Goal: Navigation & Orientation: Understand site structure

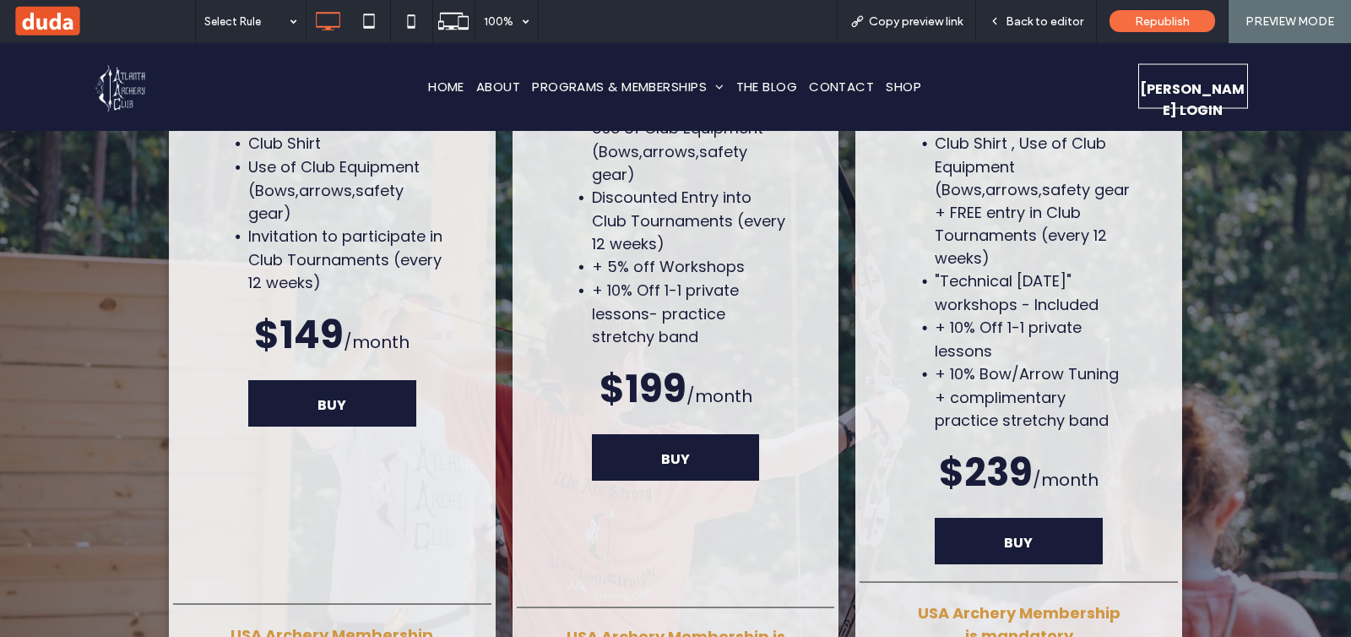
scroll to position [6594, 0]
click at [1006, 24] on div "Back to editor" at bounding box center [1036, 21] width 120 height 14
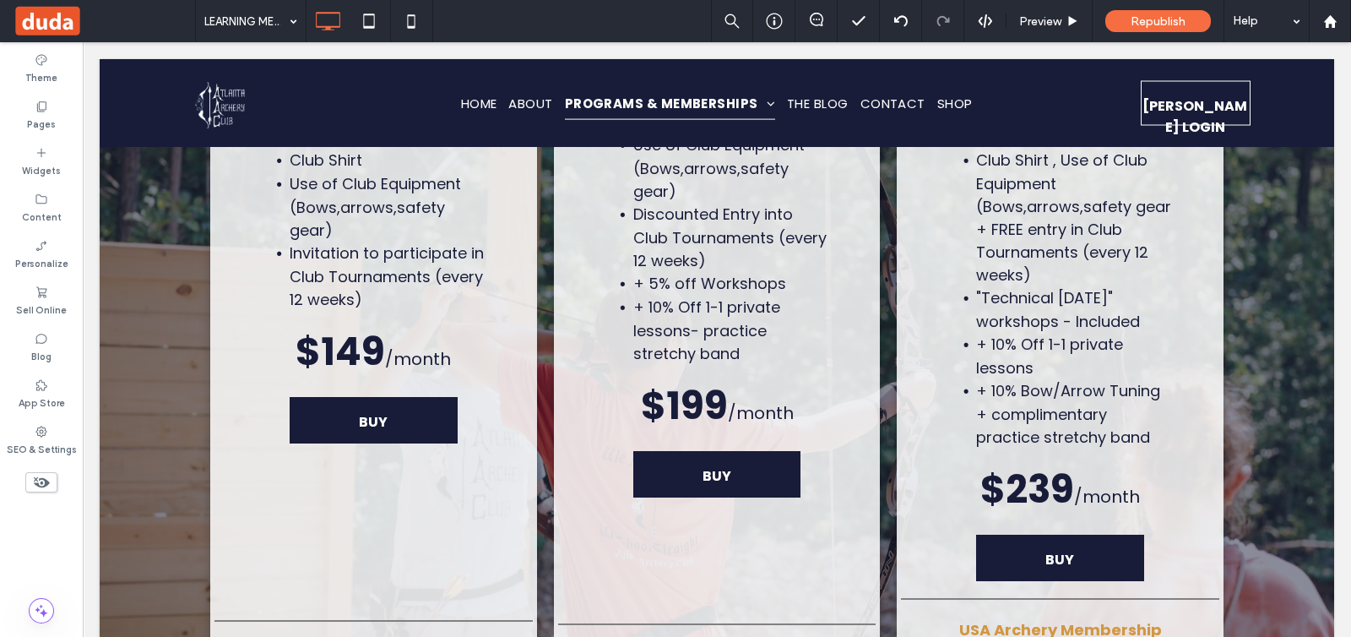
click at [66, 23] on span at bounding box center [104, 21] width 182 height 34
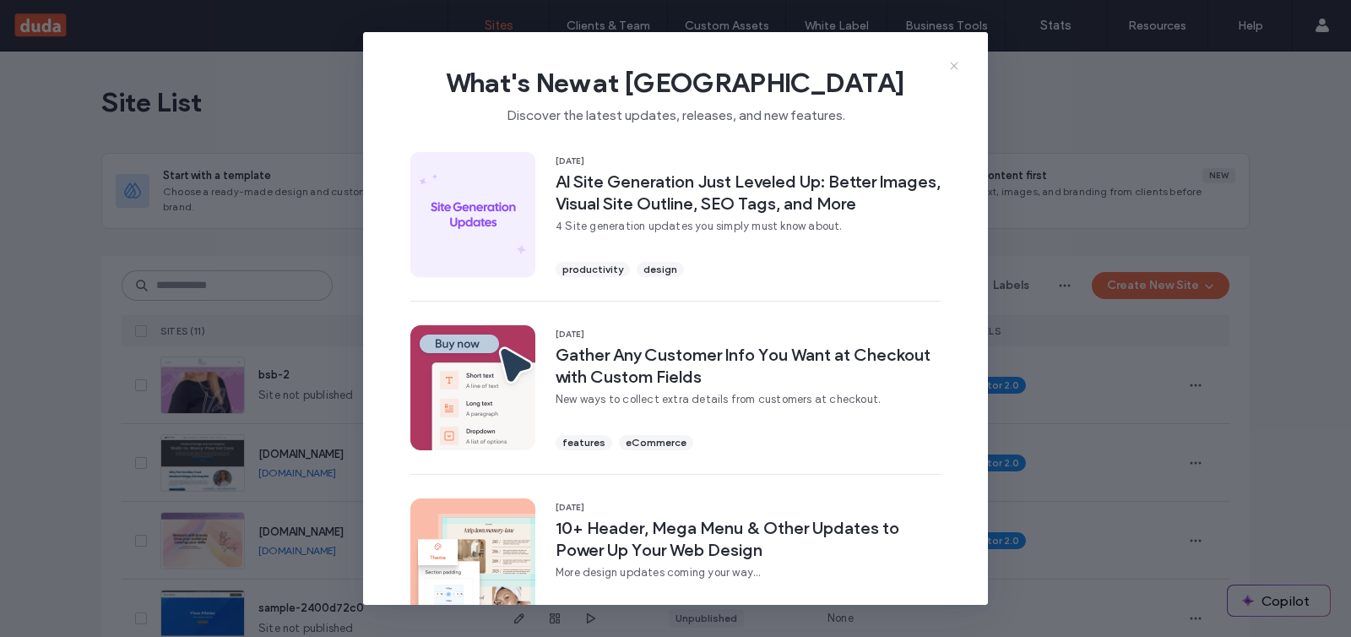
click at [958, 60] on icon at bounding box center [955, 66] width 14 height 14
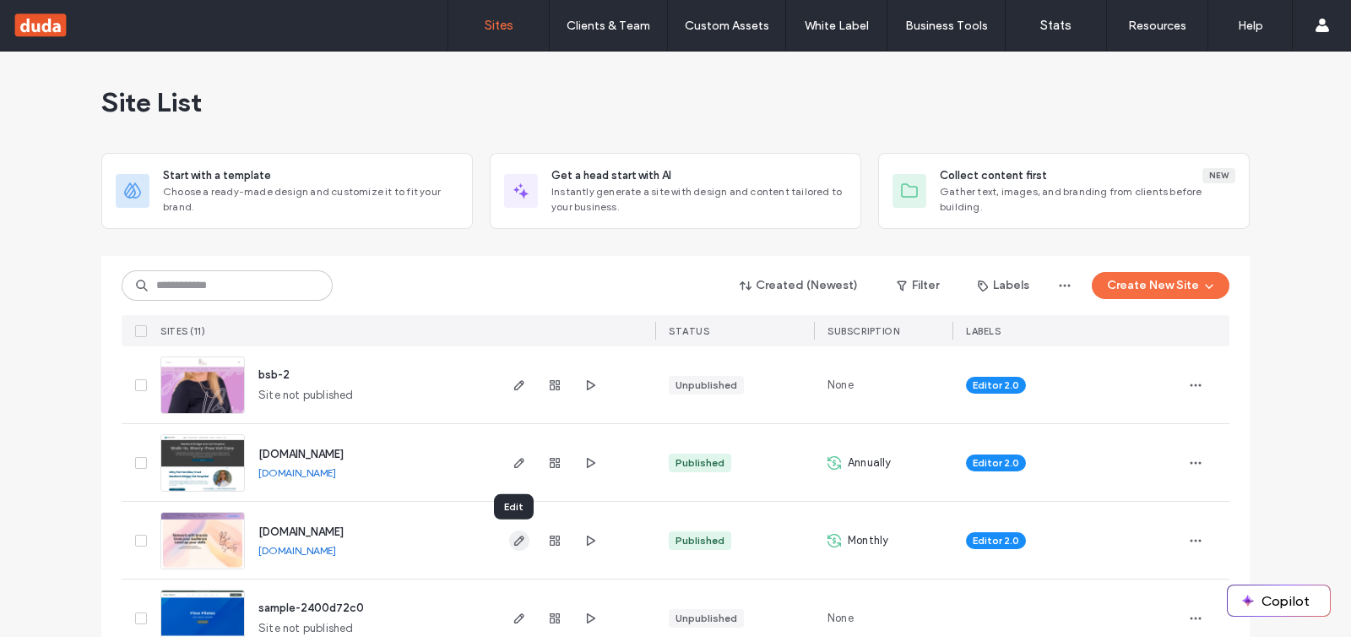
click at [514, 541] on use "button" at bounding box center [519, 540] width 10 height 10
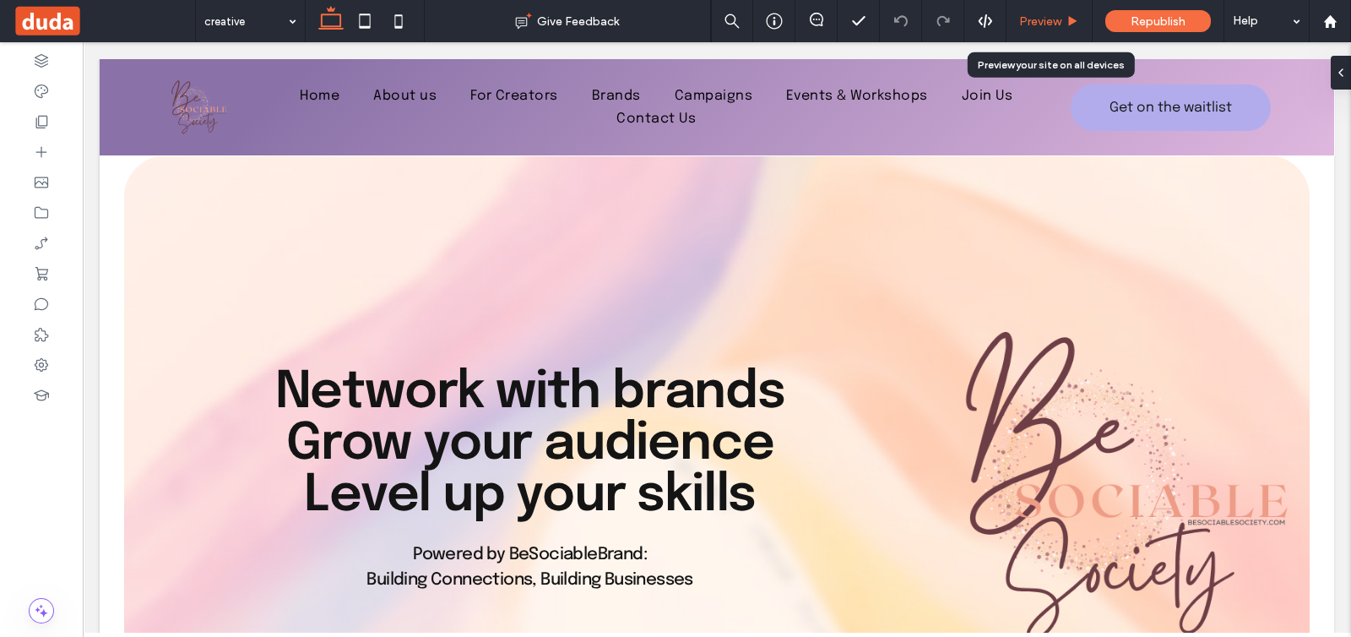
click at [1035, 23] on span "Preview" at bounding box center [1040, 21] width 42 height 14
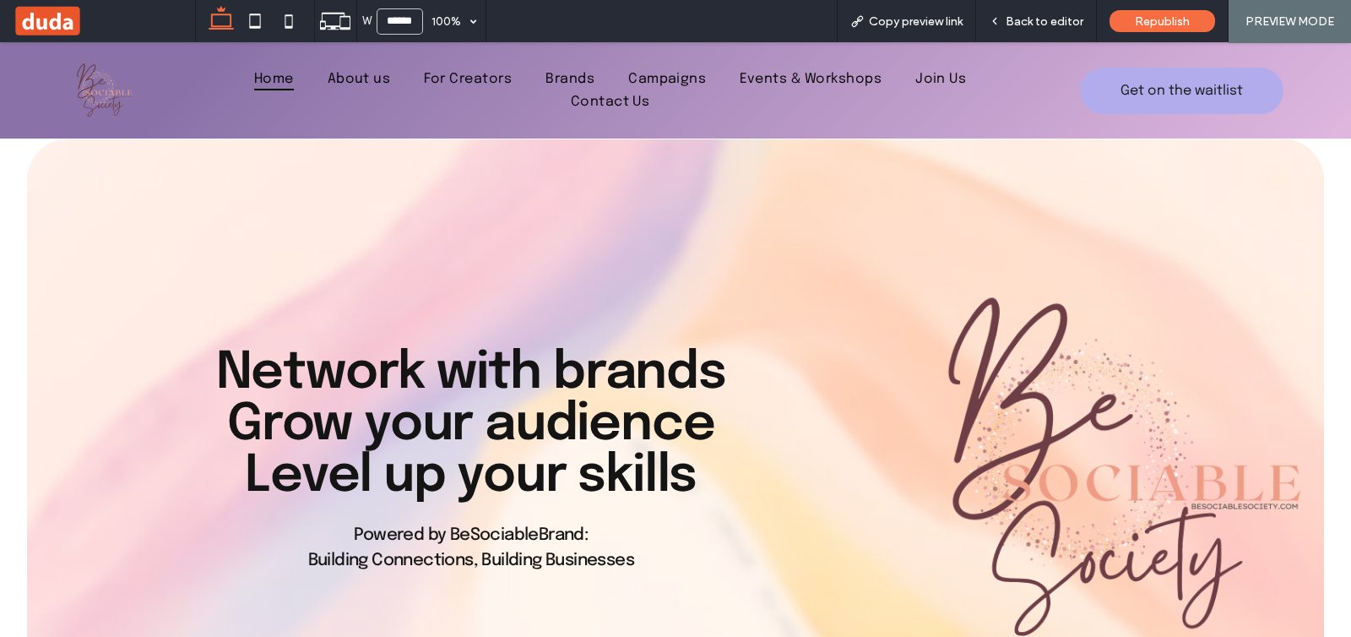
click at [255, 76] on span "Home" at bounding box center [274, 79] width 40 height 23
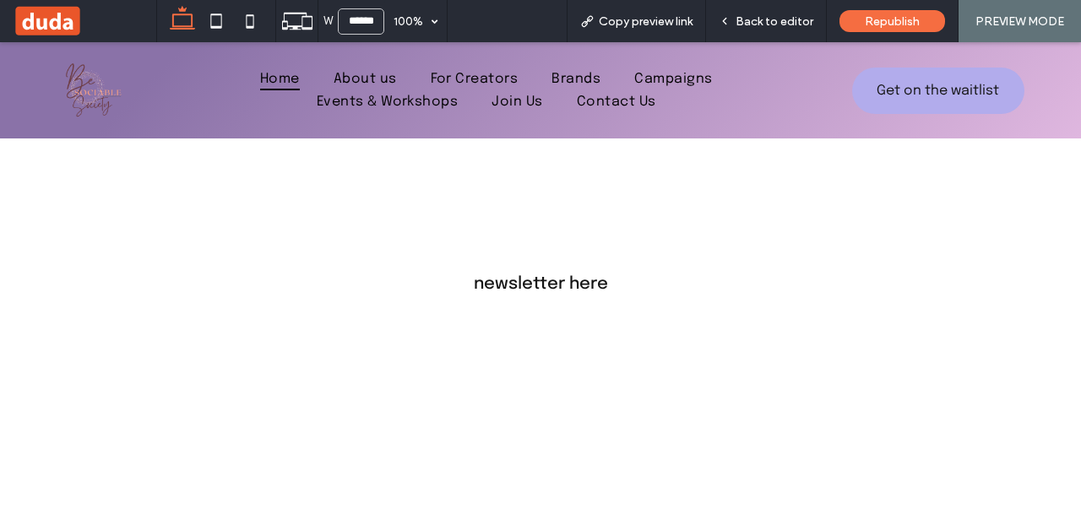
scroll to position [2992, 0]
click at [366, 76] on span "About us" at bounding box center [365, 79] width 63 height 23
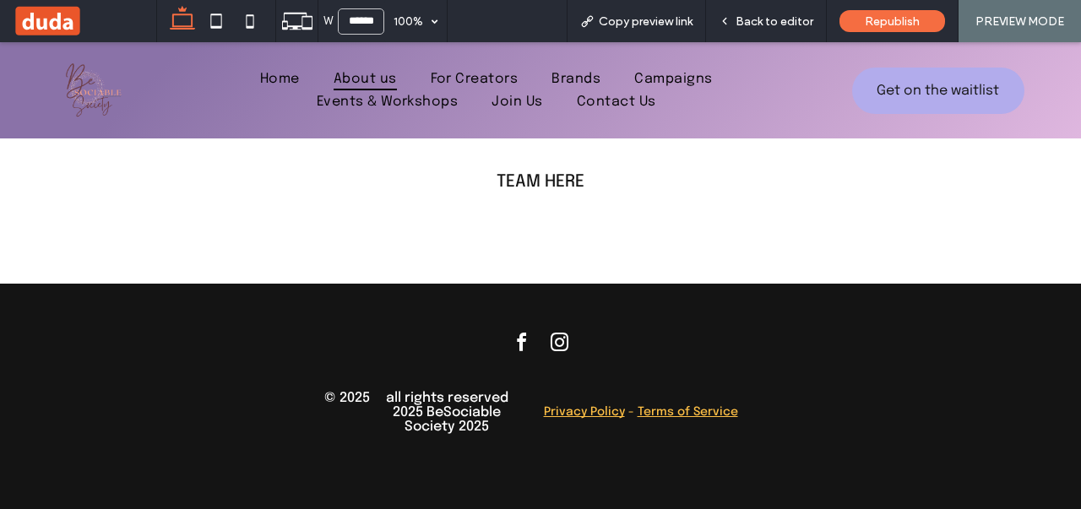
scroll to position [1619, 0]
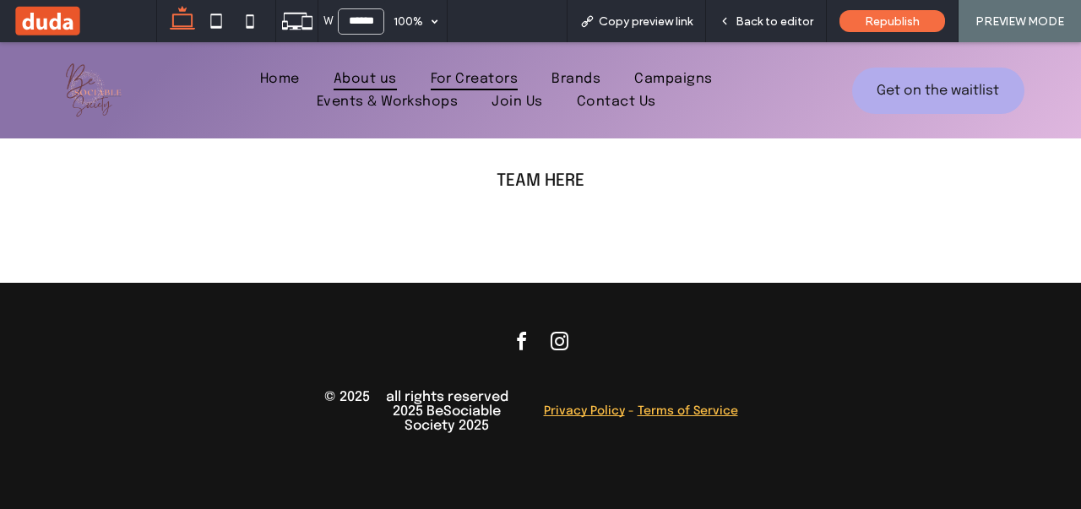
click at [470, 71] on span "For Creators" at bounding box center [475, 79] width 88 height 23
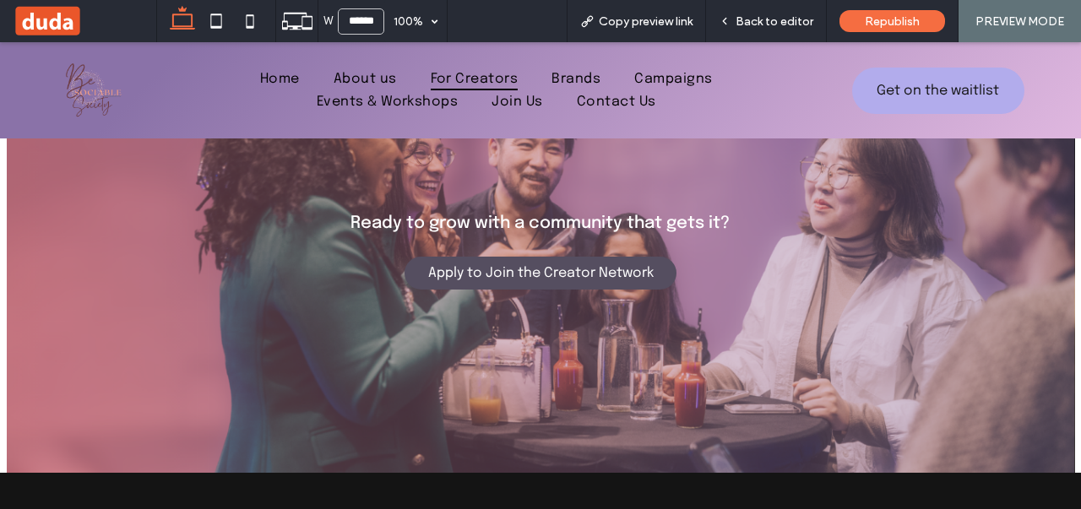
scroll to position [2196, 0]
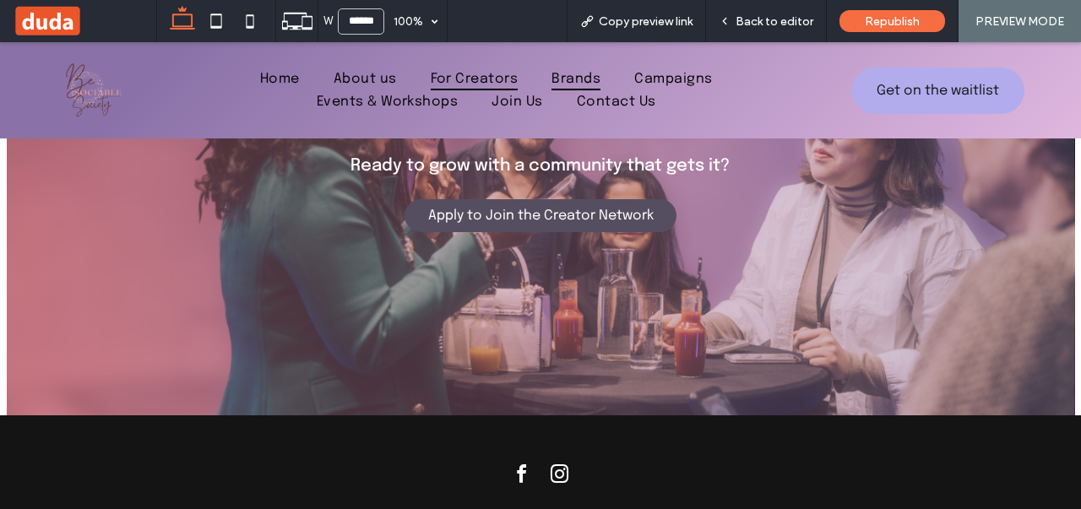
click at [574, 75] on span "Brands" at bounding box center [576, 79] width 49 height 23
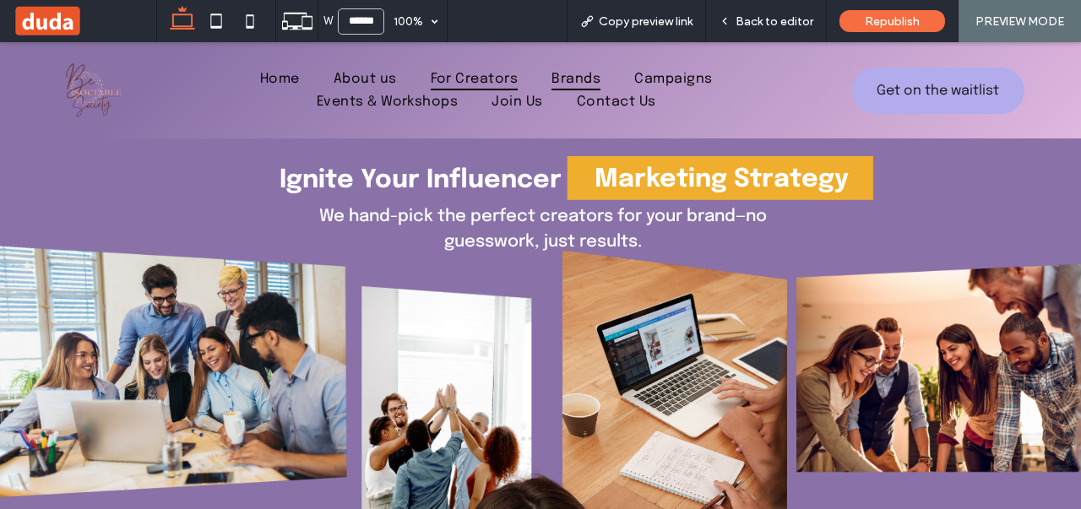
click at [485, 81] on span "For Creators" at bounding box center [475, 79] width 88 height 23
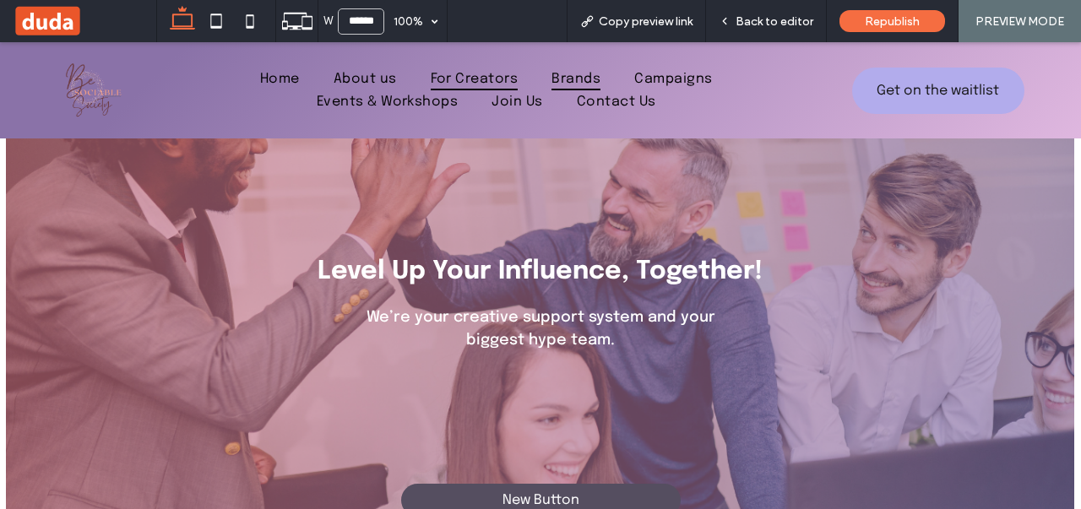
click at [565, 78] on span "Brands" at bounding box center [576, 79] width 49 height 23
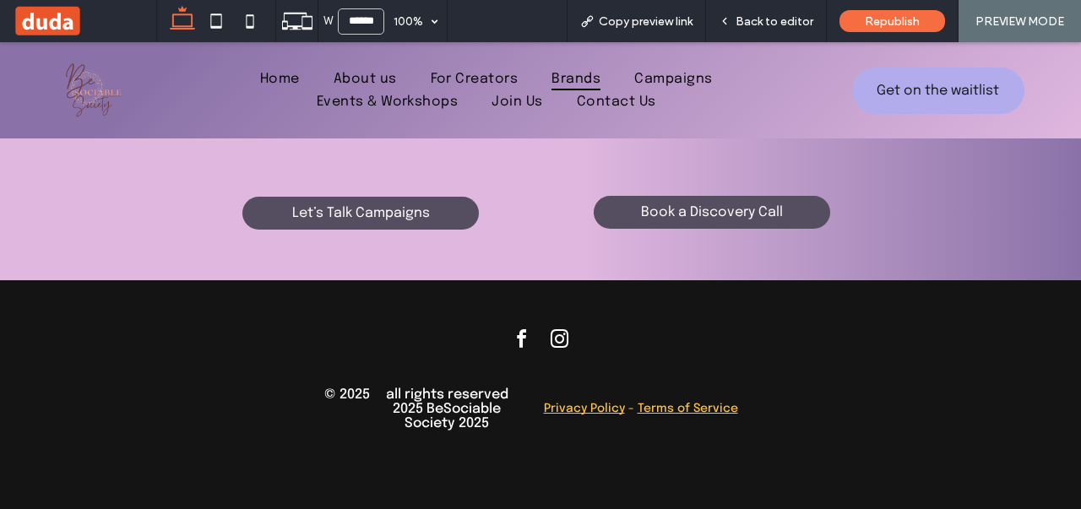
scroll to position [2605, 0]
click at [634, 77] on span "Campaigns" at bounding box center [673, 79] width 78 height 23
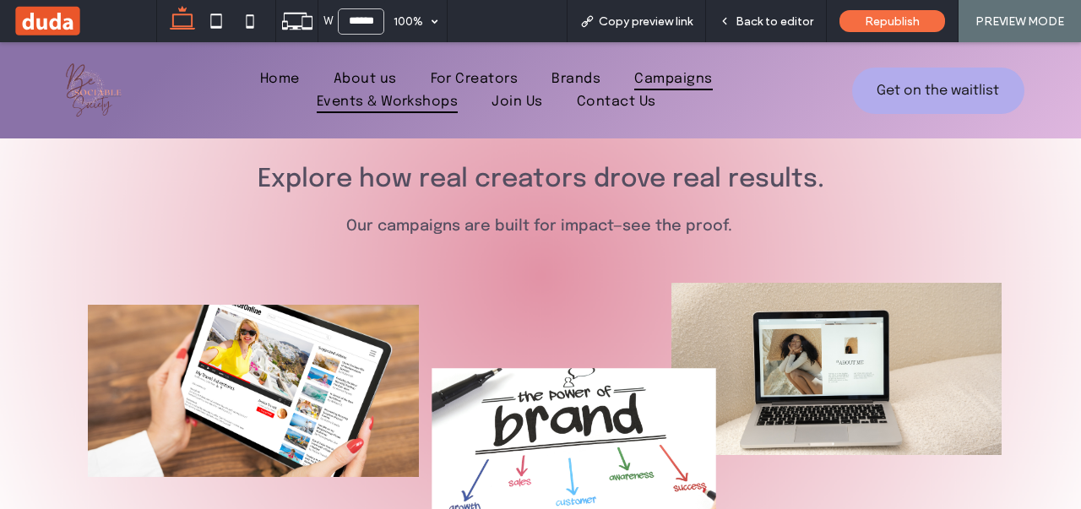
scroll to position [1399, 0]
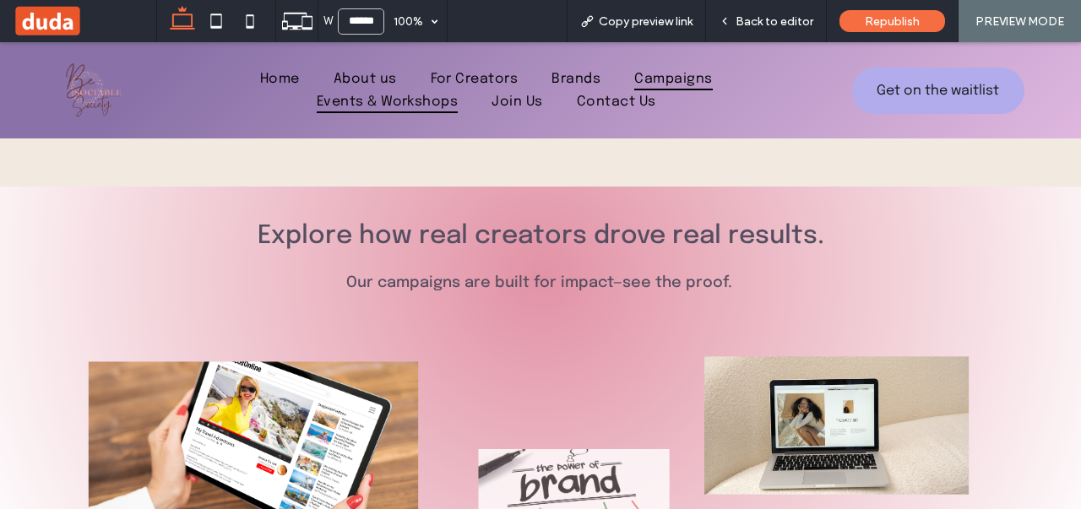
click at [389, 90] on span "Events & Workshops" at bounding box center [388, 101] width 142 height 23
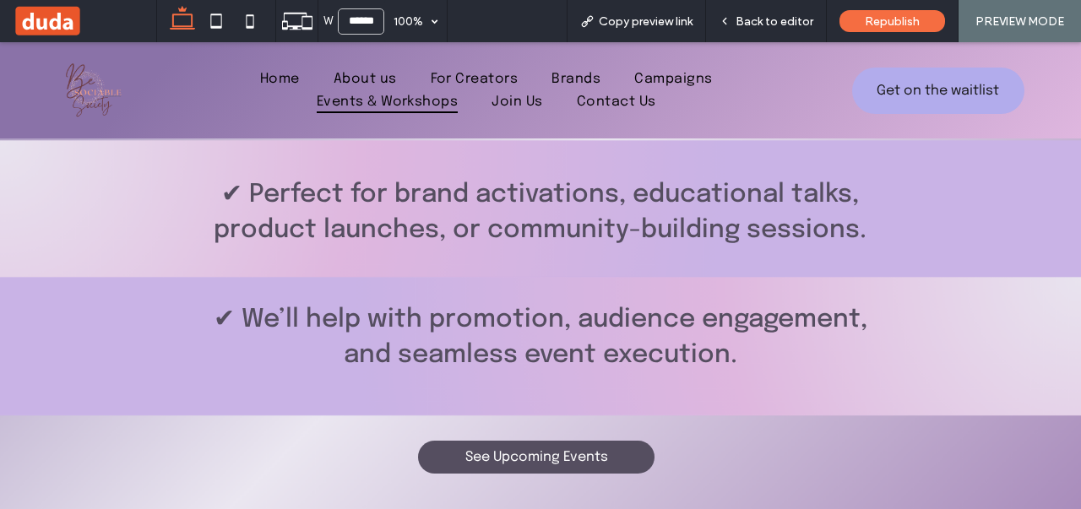
scroll to position [2054, 0]
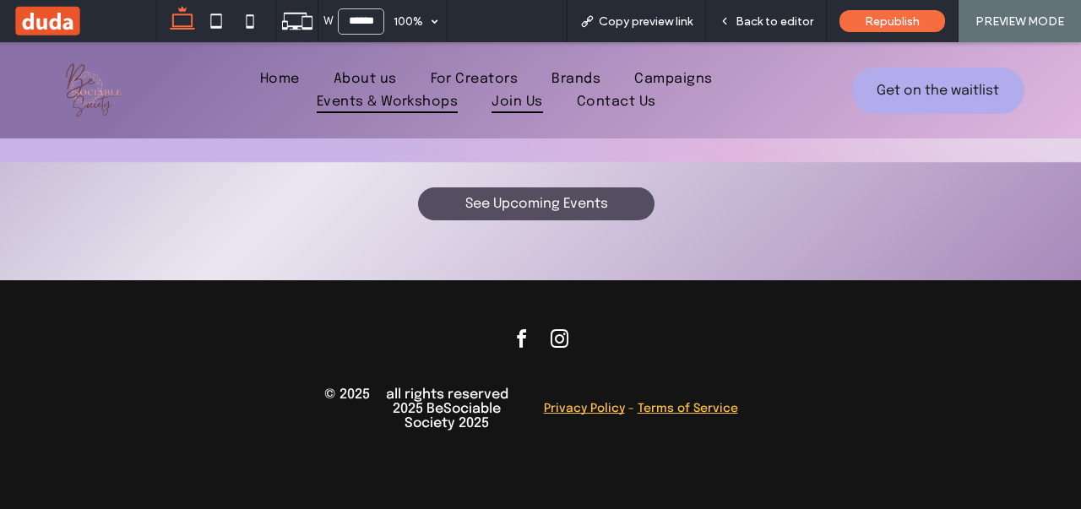
click at [519, 101] on span "Join Us" at bounding box center [517, 101] width 51 height 23
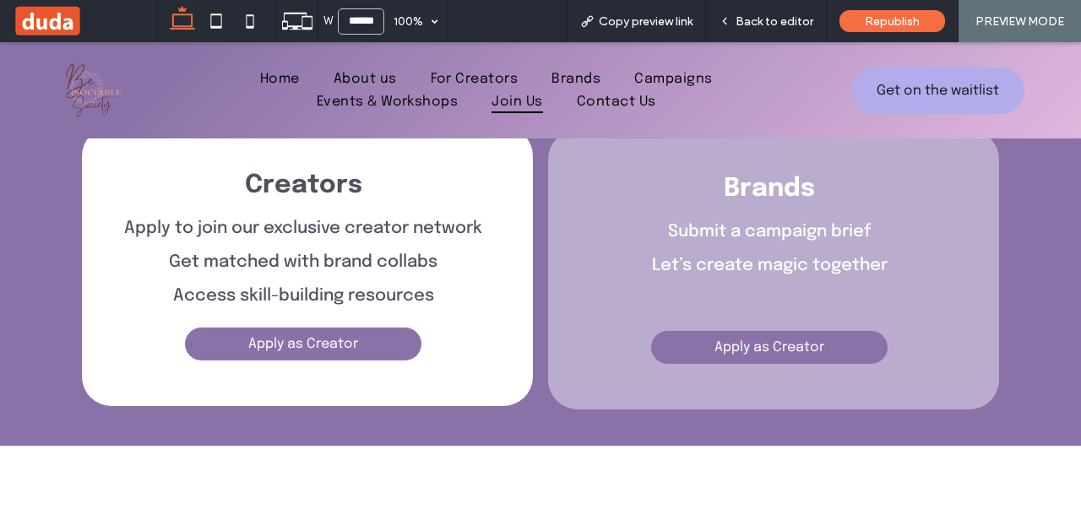
scroll to position [388, 0]
